Goal: Task Accomplishment & Management: Use online tool/utility

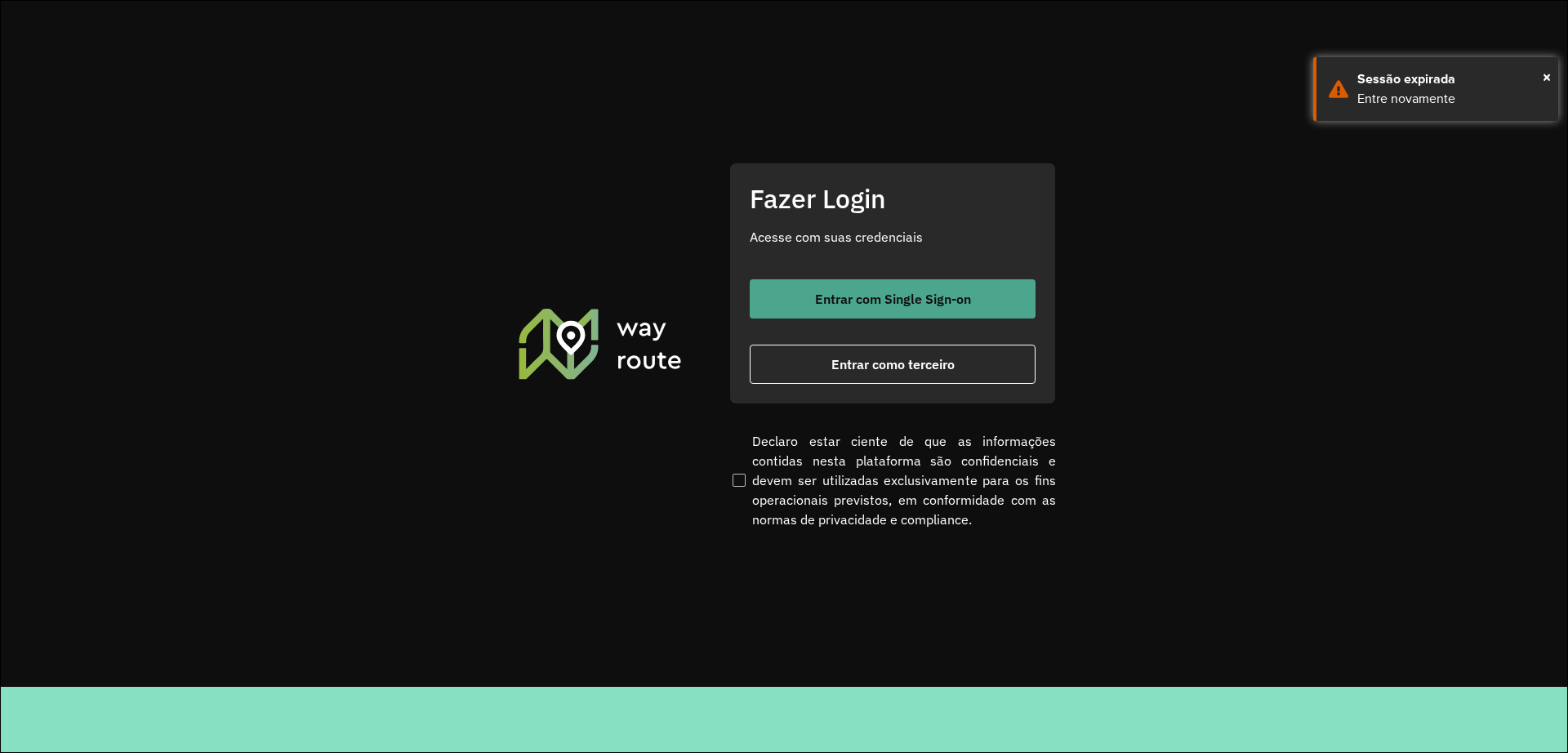
click at [857, 294] on span "Entrar com Single Sign-on" at bounding box center [892, 299] width 156 height 13
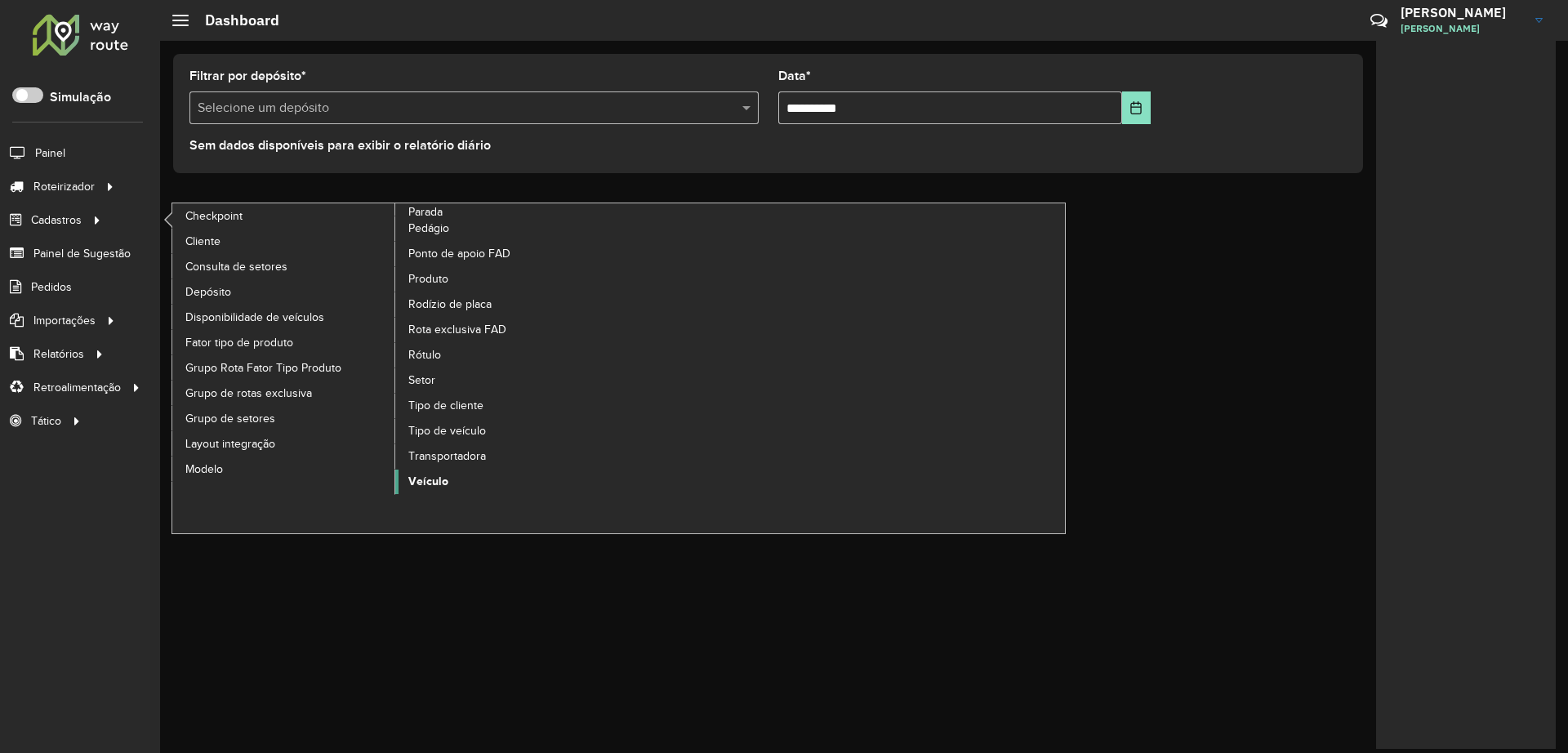
click at [432, 487] on span "Veículo" at bounding box center [428, 481] width 40 height 17
